Goal: Navigation & Orientation: Find specific page/section

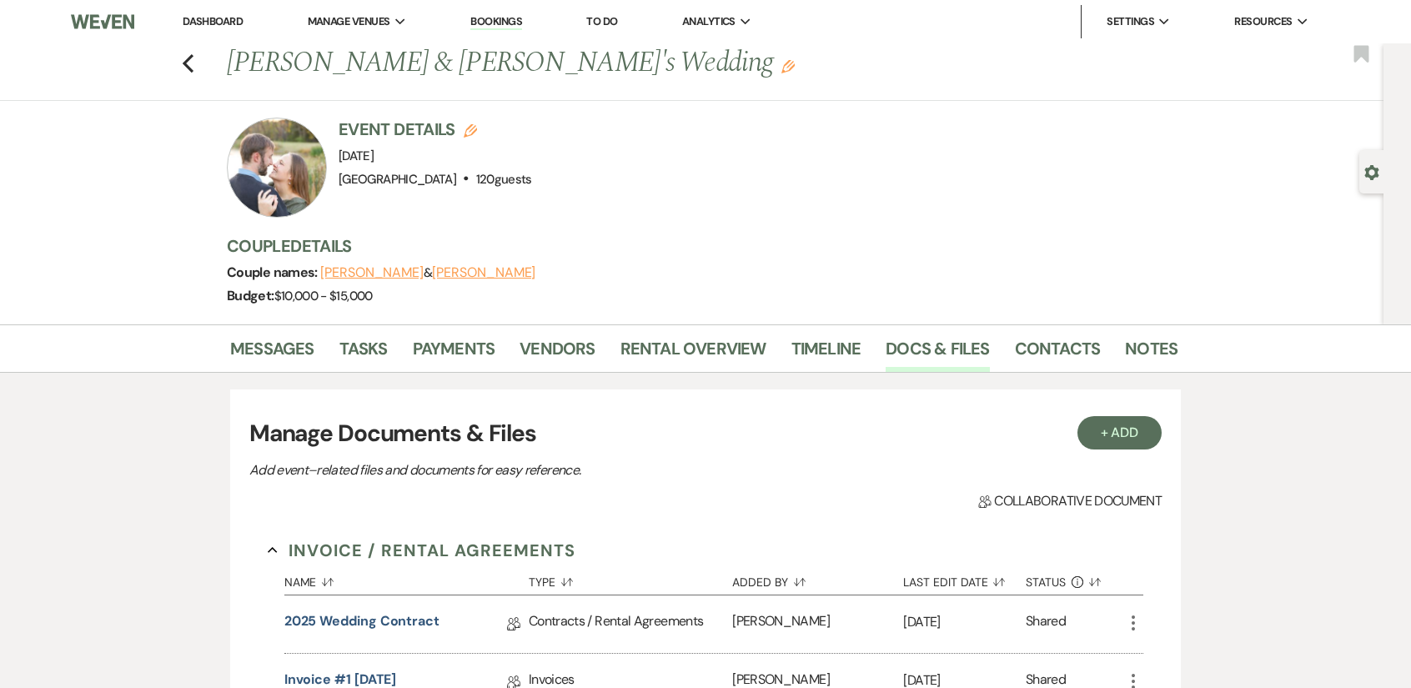
click at [233, 15] on link "Dashboard" at bounding box center [213, 21] width 60 height 14
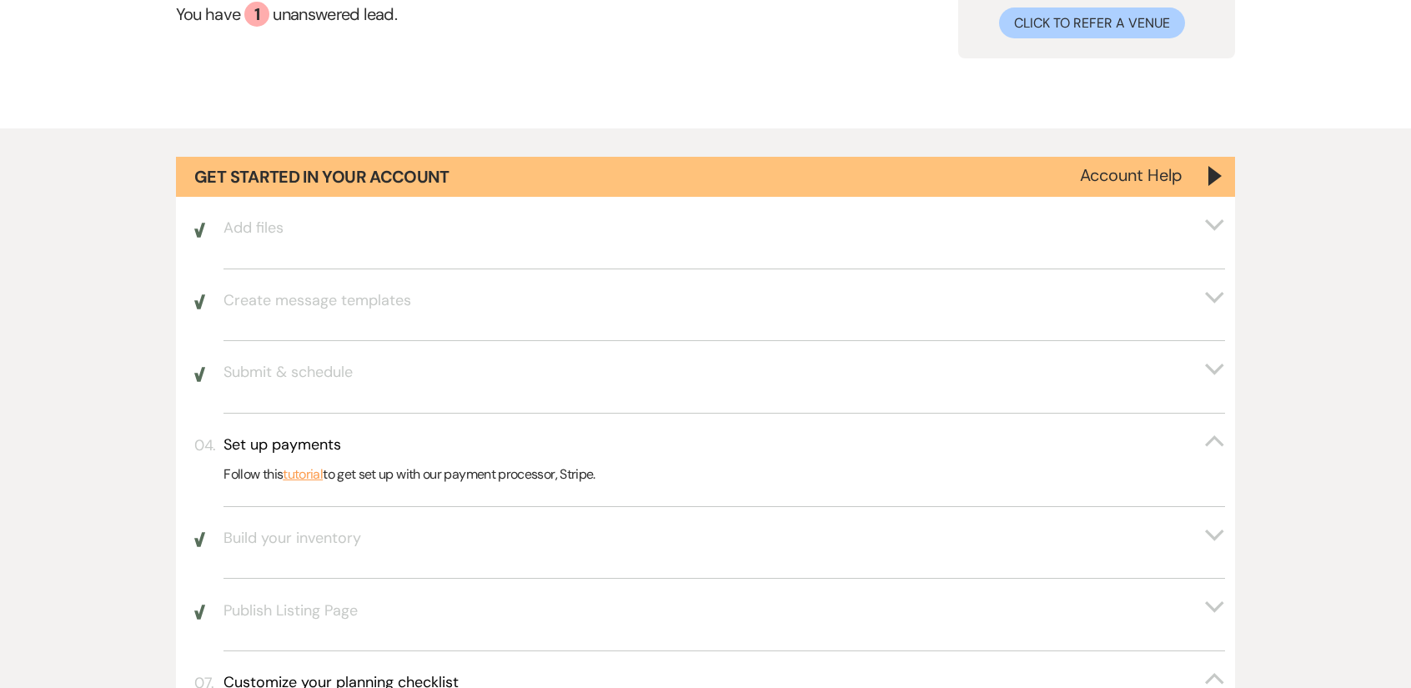
scroll to position [334, 0]
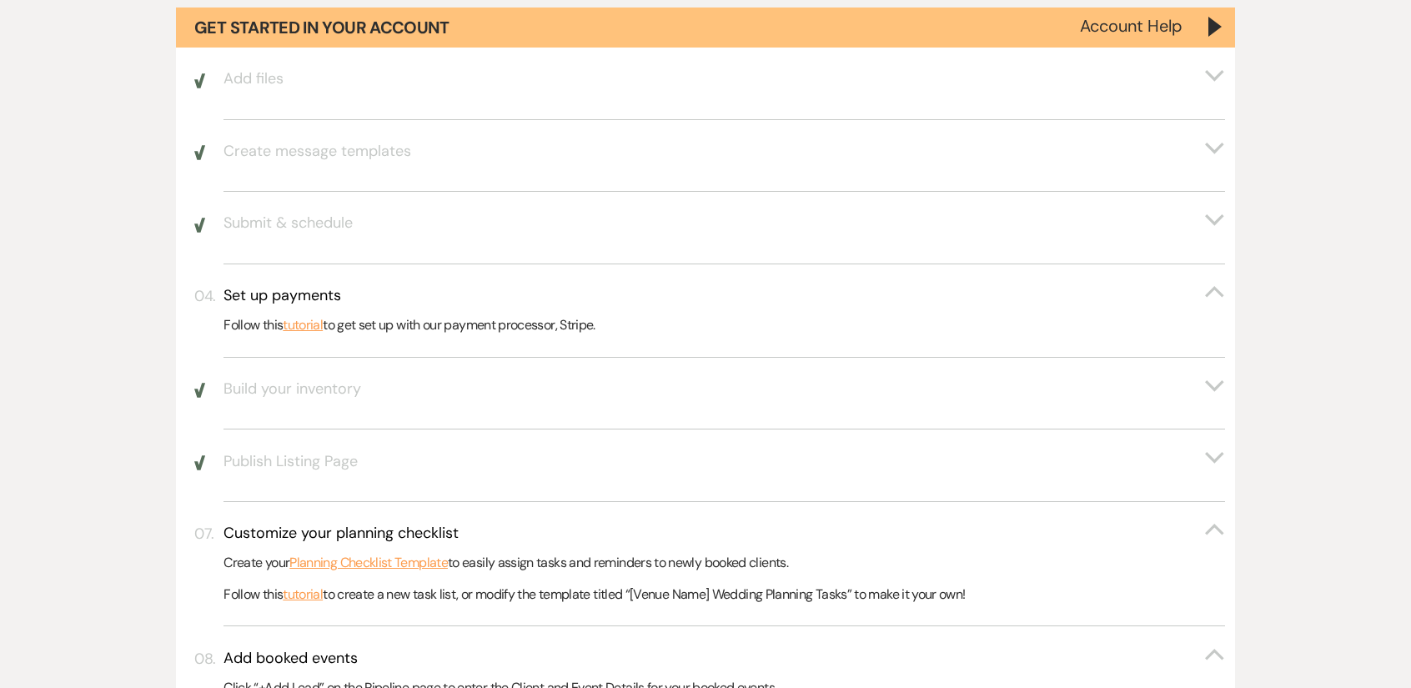
click at [1016, 677] on p "Click “+Add Lead” on the Pipeline page to enter the Client and Event Details fo…" at bounding box center [723, 688] width 1001 height 22
click at [1048, 584] on p "Follow this tutorial to create a new task list, or modify the template titled “…" at bounding box center [723, 595] width 1001 height 22
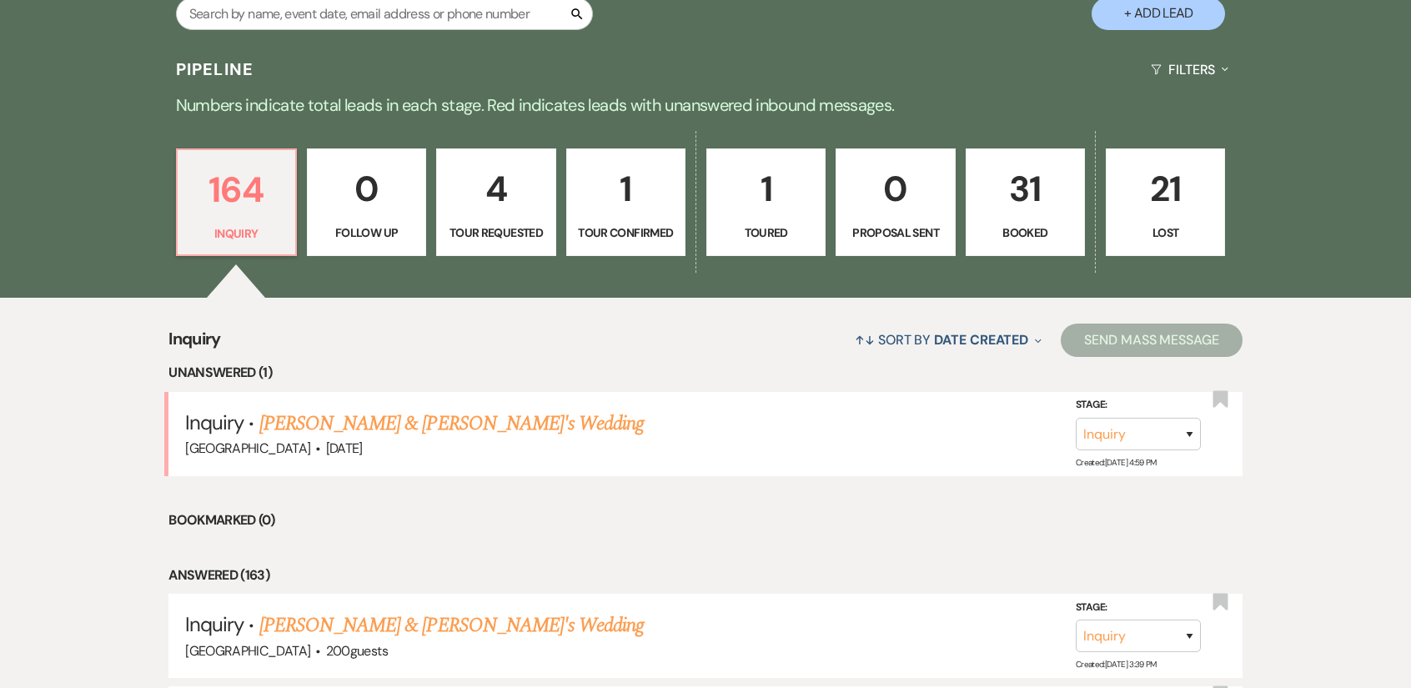
click at [1041, 173] on p "31" at bounding box center [1025, 189] width 98 height 56
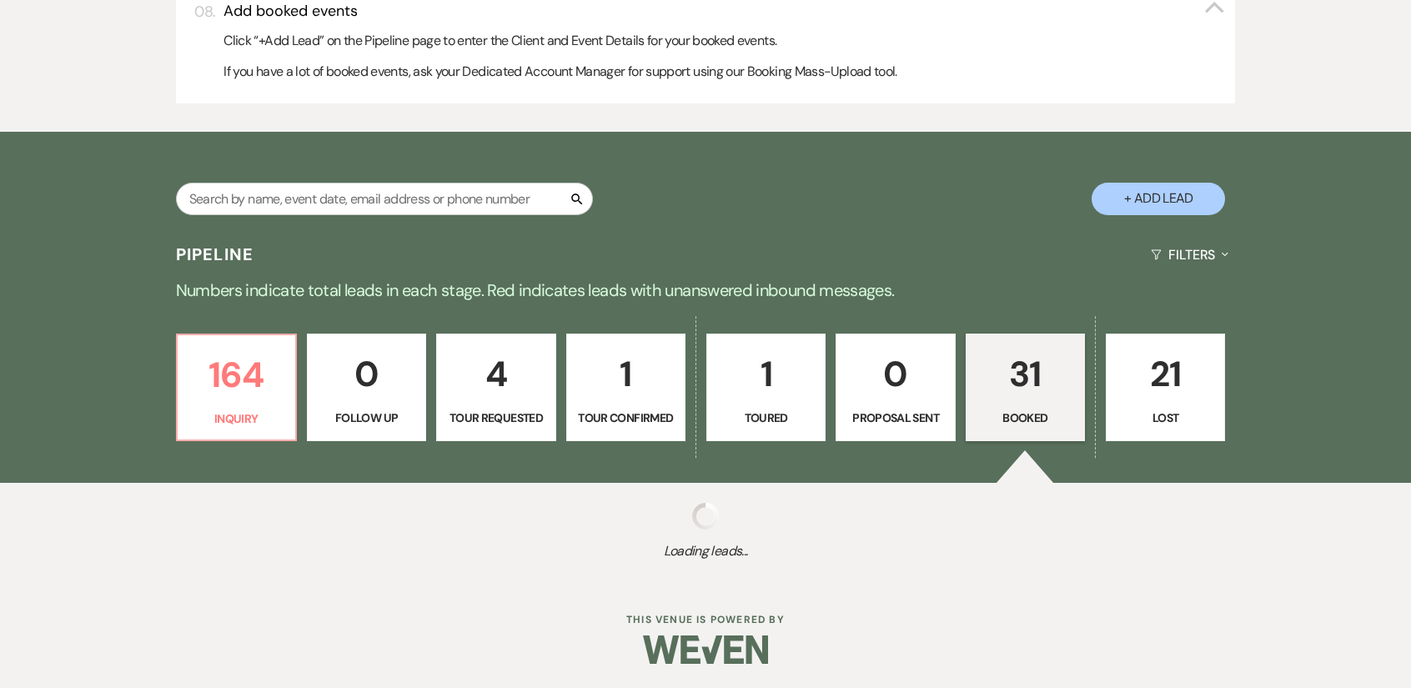
scroll to position [1166, 0]
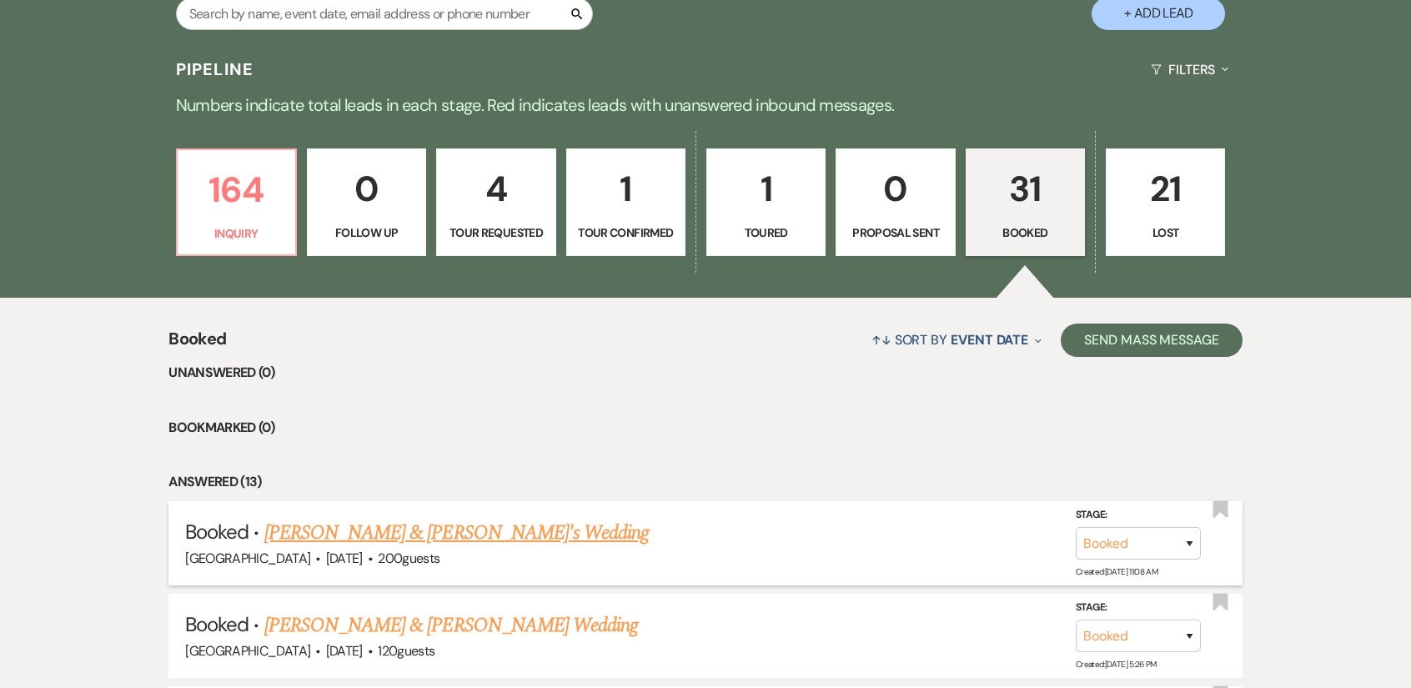
click at [477, 528] on link "Taylor Phillips & Fiance's Wedding" at bounding box center [456, 533] width 385 height 30
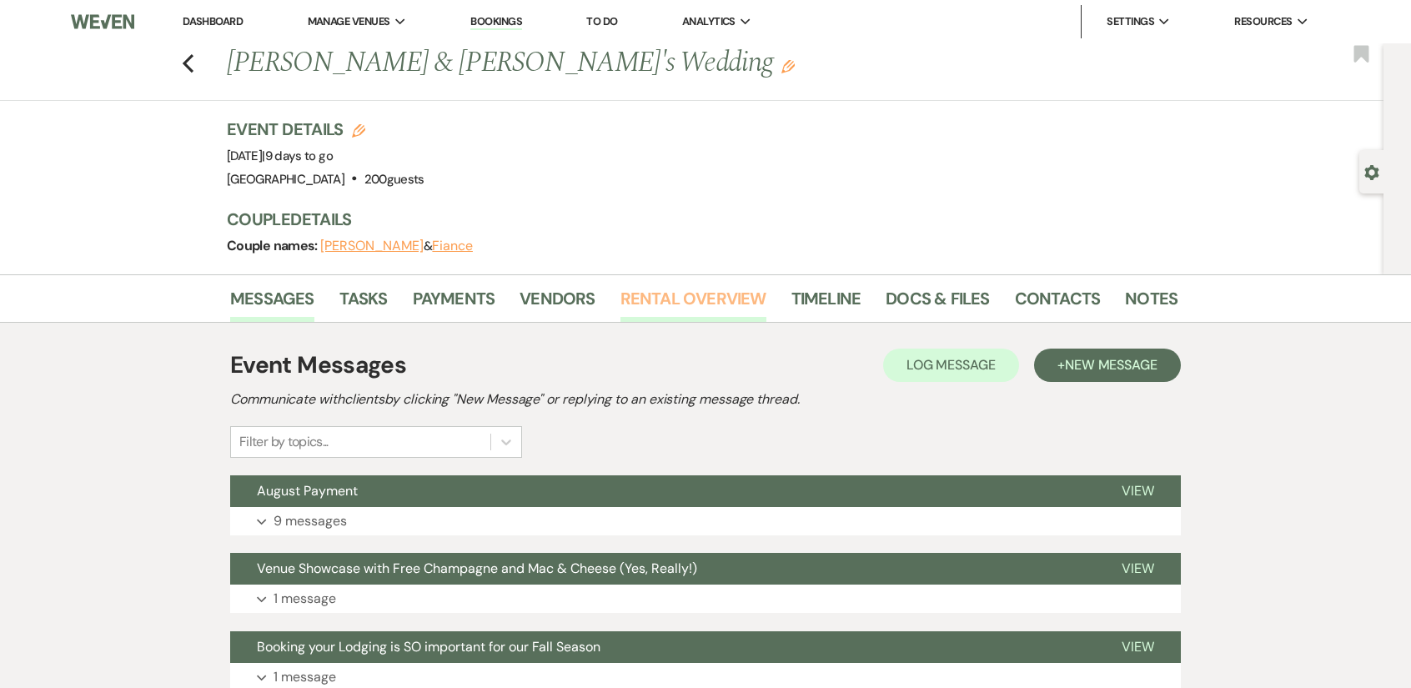
click at [638, 291] on link "Rental Overview" at bounding box center [693, 303] width 146 height 37
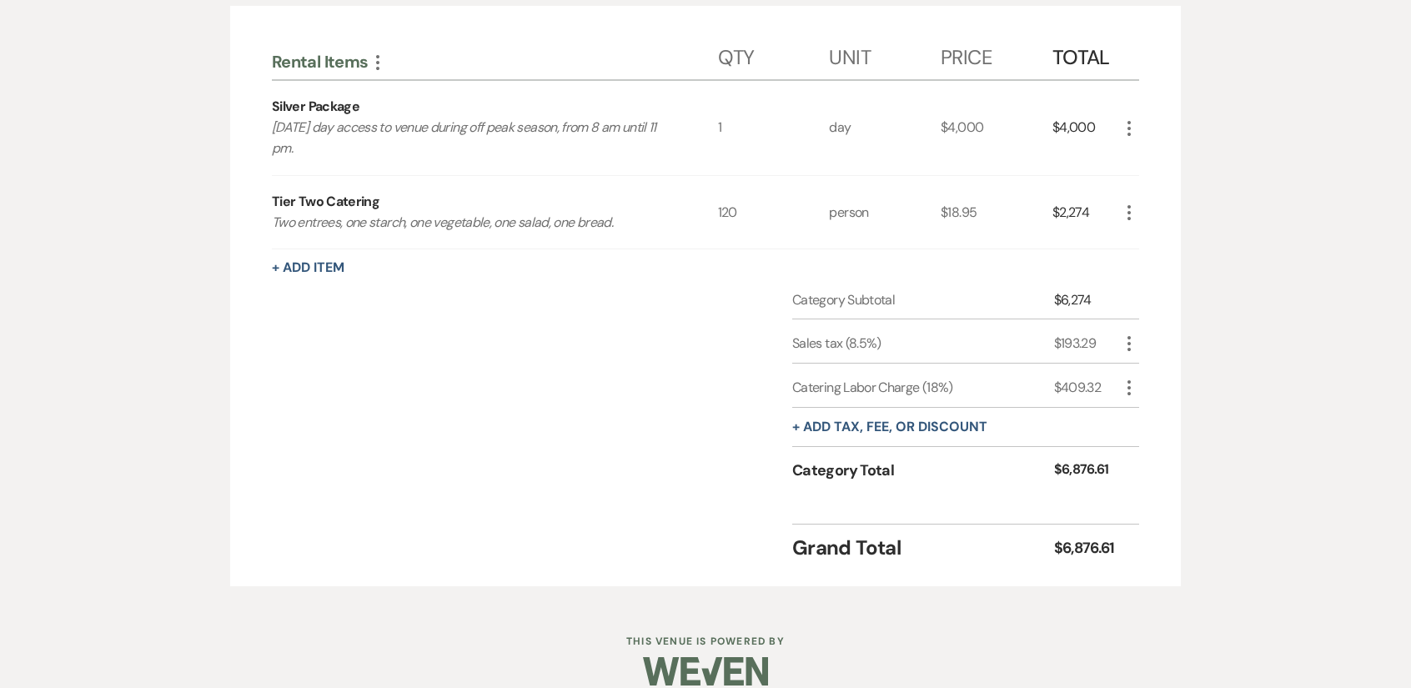
scroll to position [417, 0]
